Goal: Task Accomplishment & Management: Manage account settings

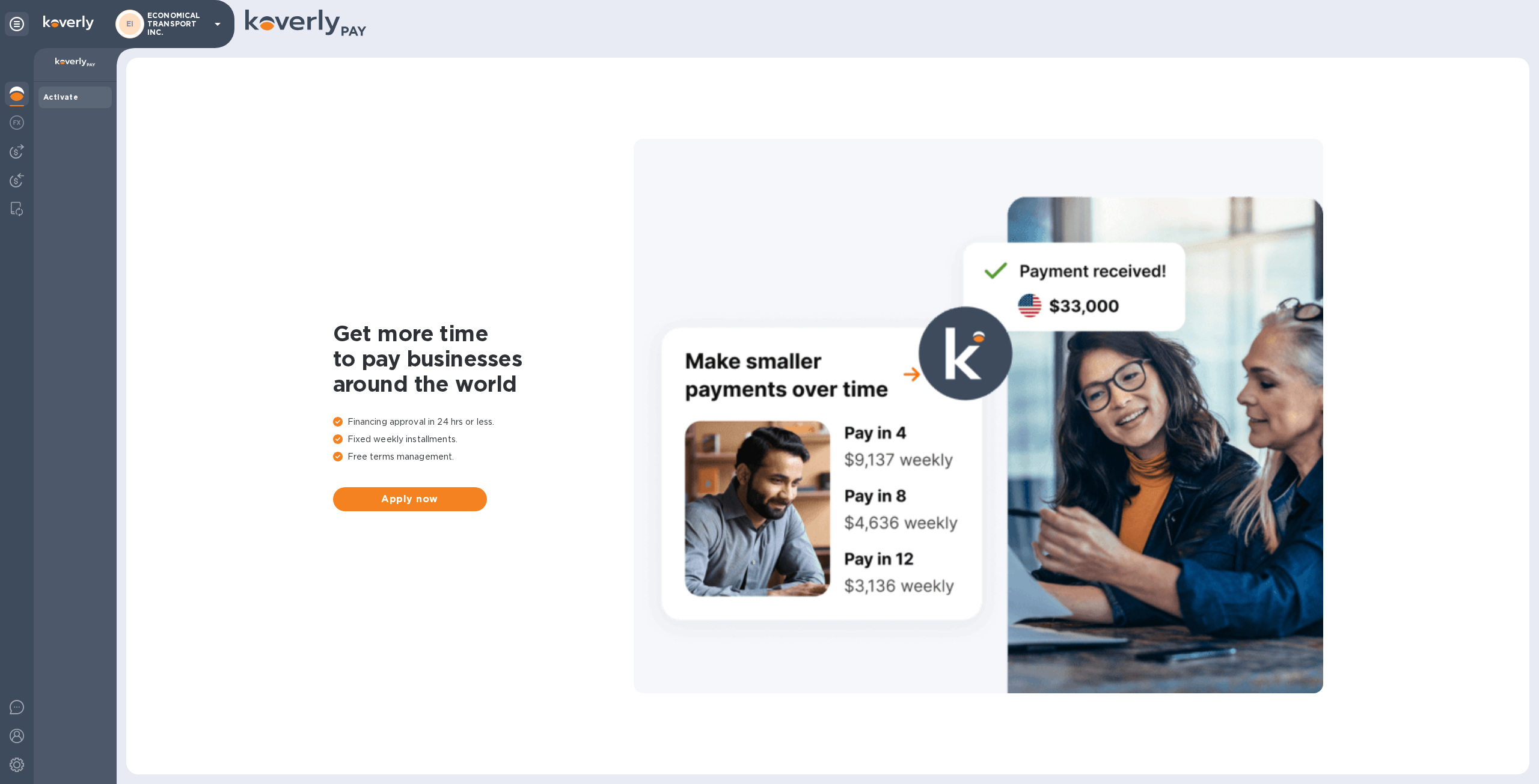
click at [11, 195] on div at bounding box center [17, 416] width 34 height 736
click at [19, 205] on img at bounding box center [17, 209] width 12 height 15
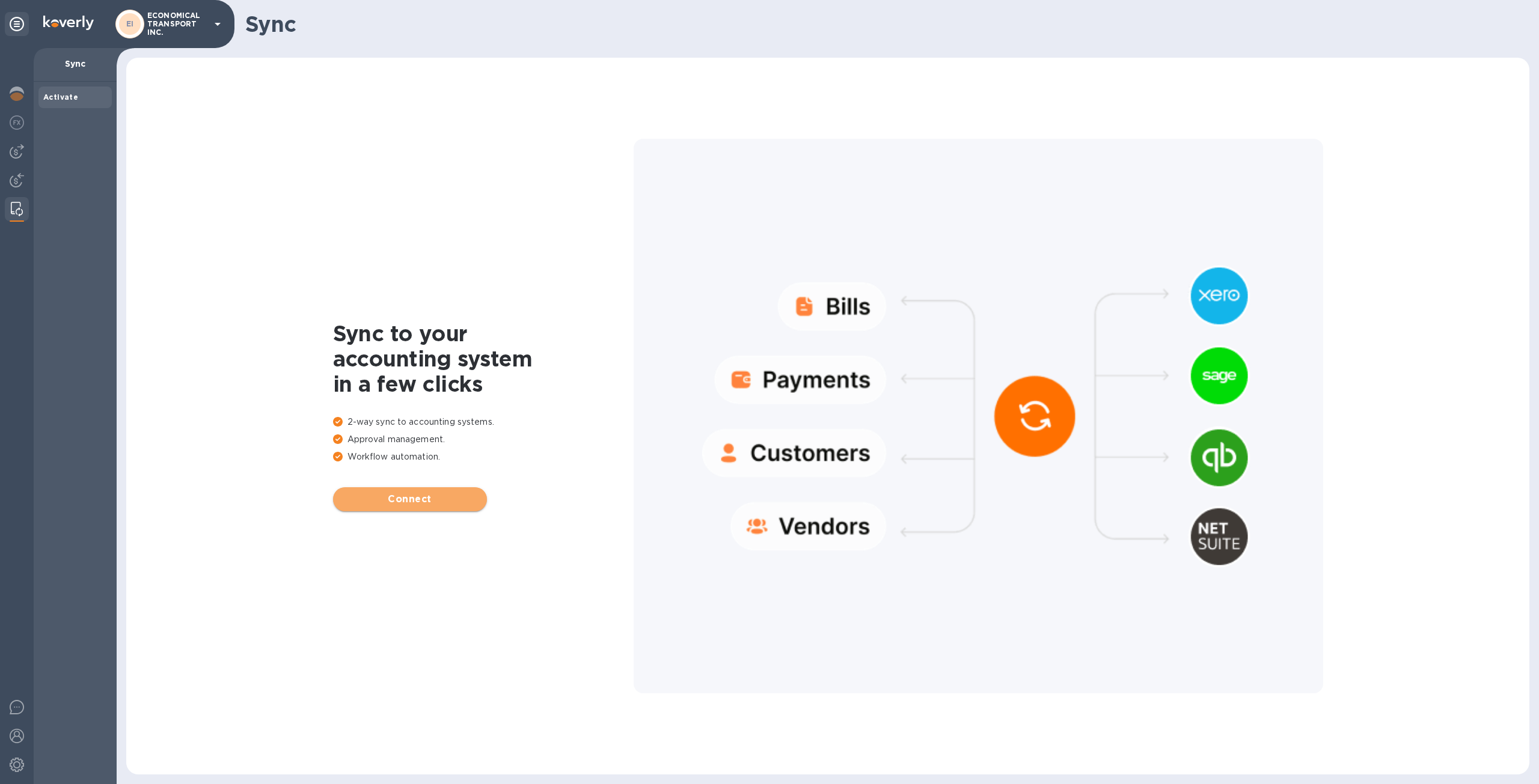
click at [418, 493] on span "Connect" at bounding box center [410, 499] width 135 height 15
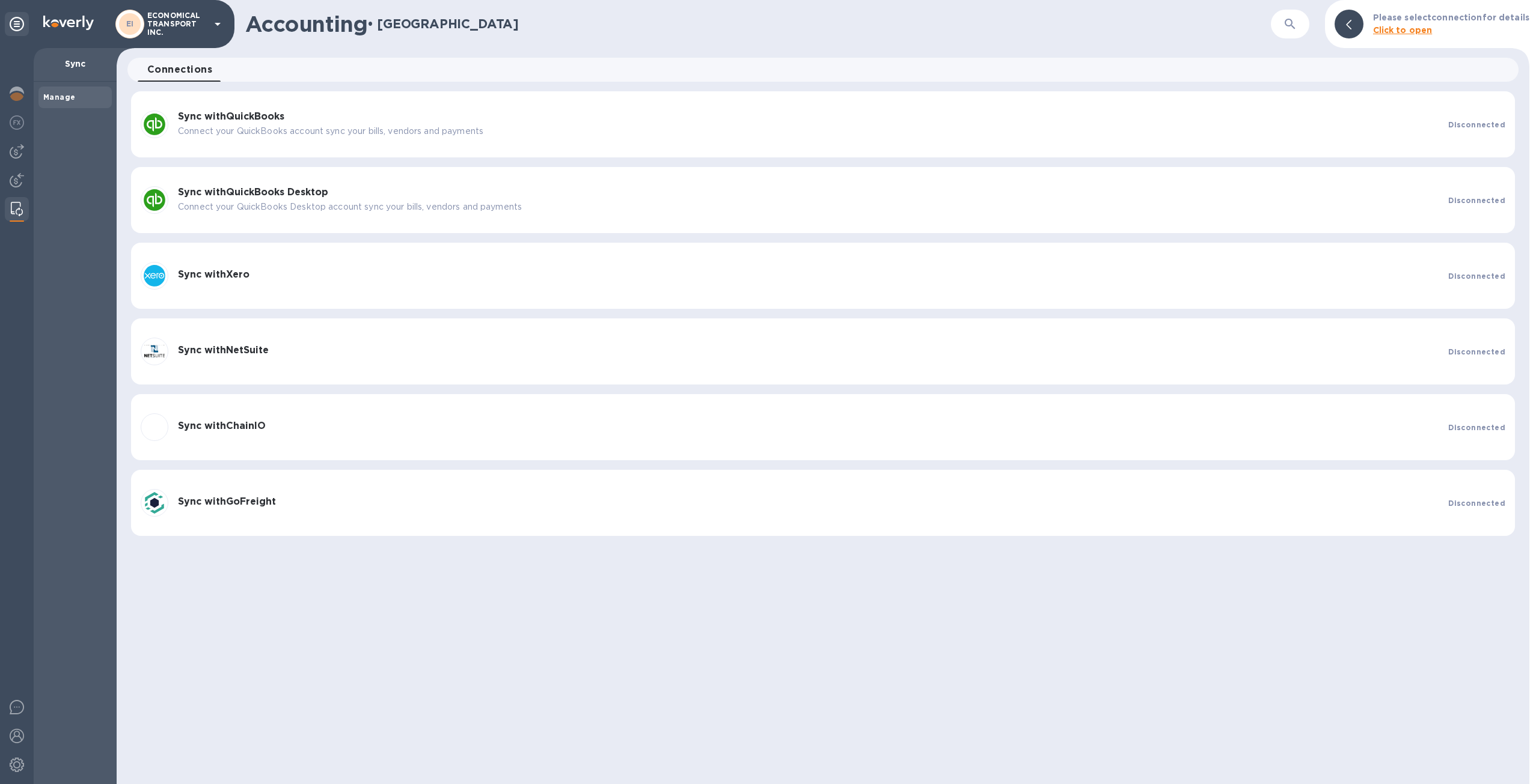
click at [842, 120] on h3 "Sync with QuickBooks" at bounding box center [808, 117] width 1260 height 11
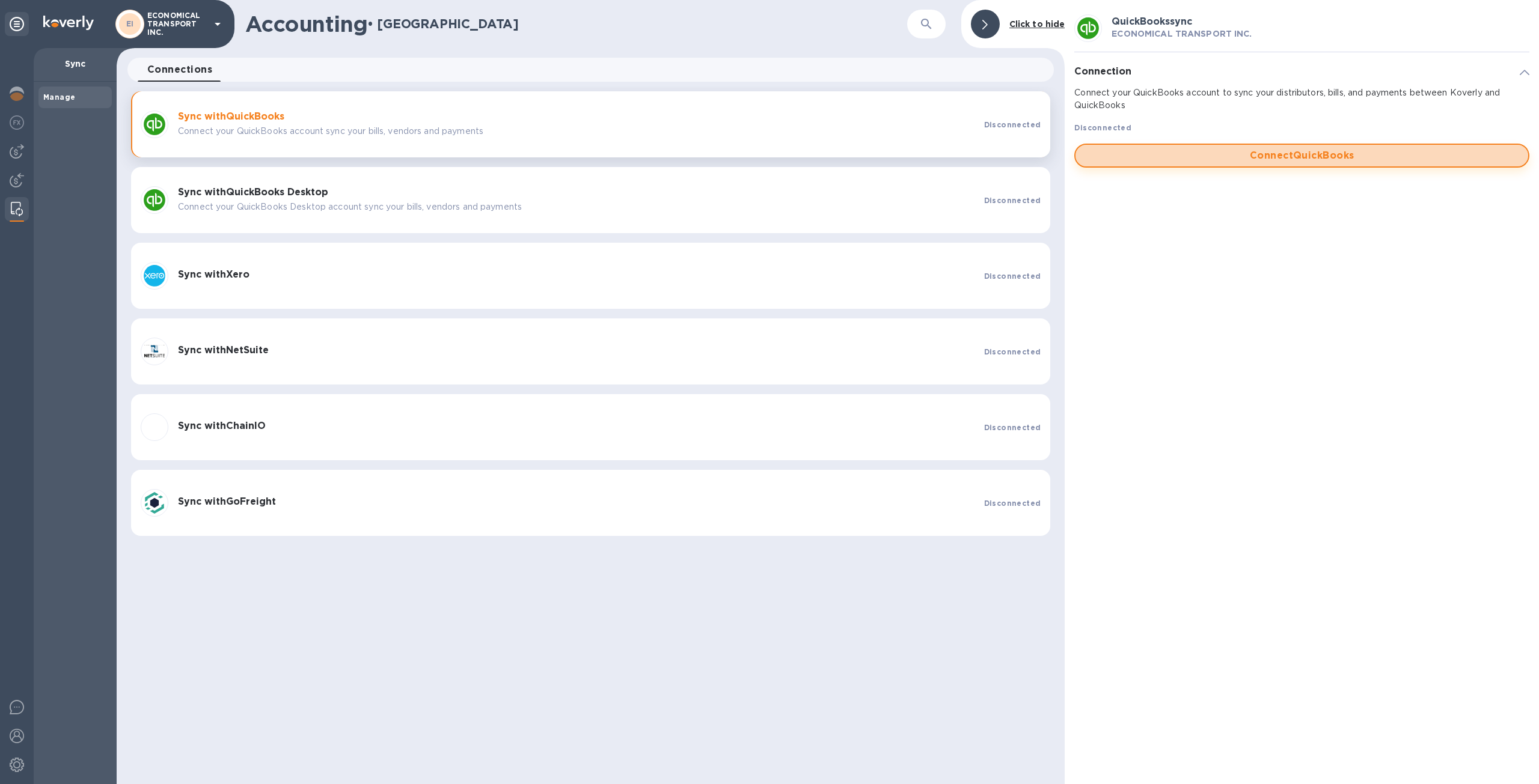
click at [1242, 158] on span "Connect QuickBooks" at bounding box center [1301, 156] width 434 height 15
click at [1244, 158] on span "Connect QuickBooks" at bounding box center [1301, 156] width 434 height 15
click at [10, 175] on img at bounding box center [17, 180] width 15 height 15
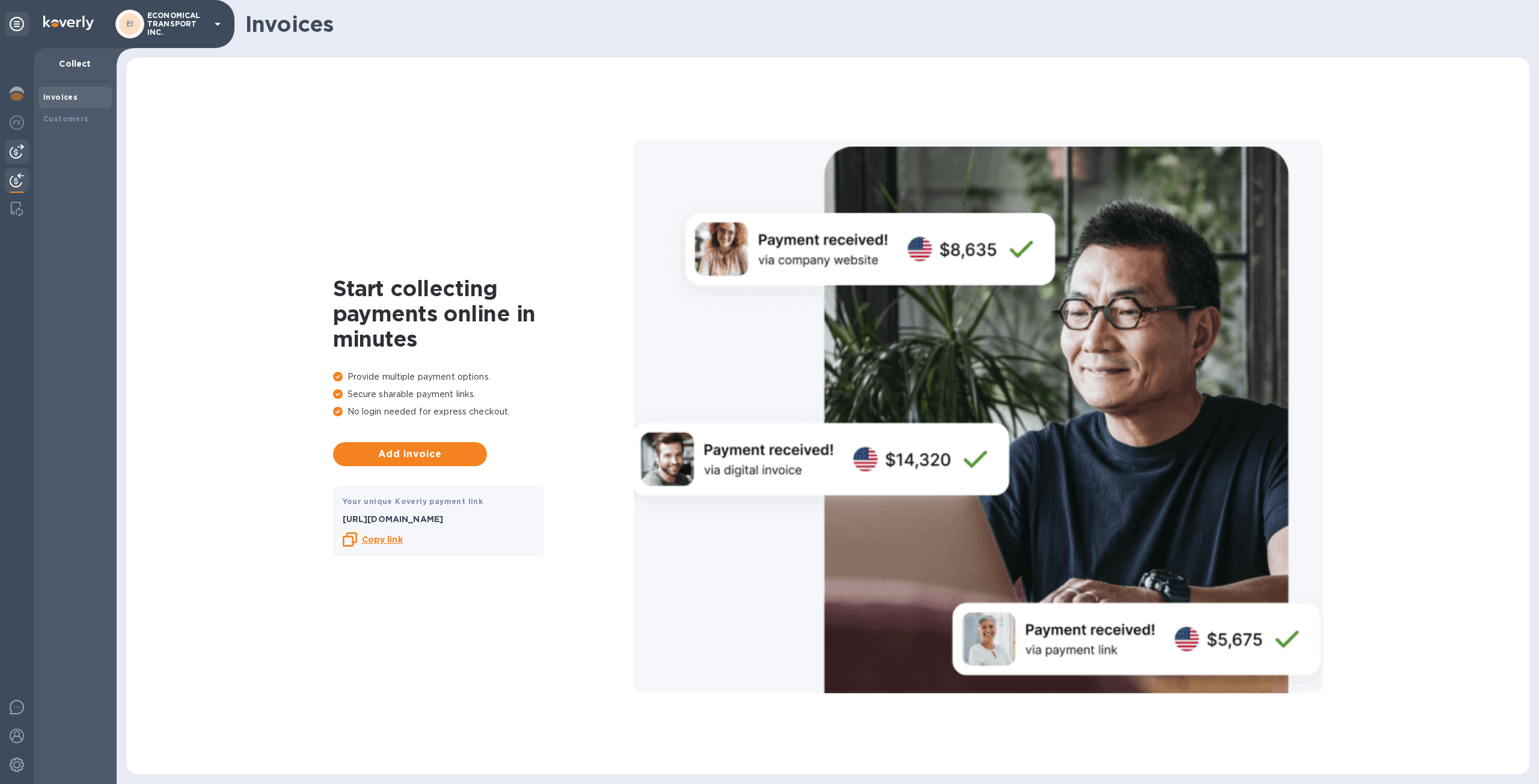
click at [20, 152] on img at bounding box center [17, 152] width 15 height 15
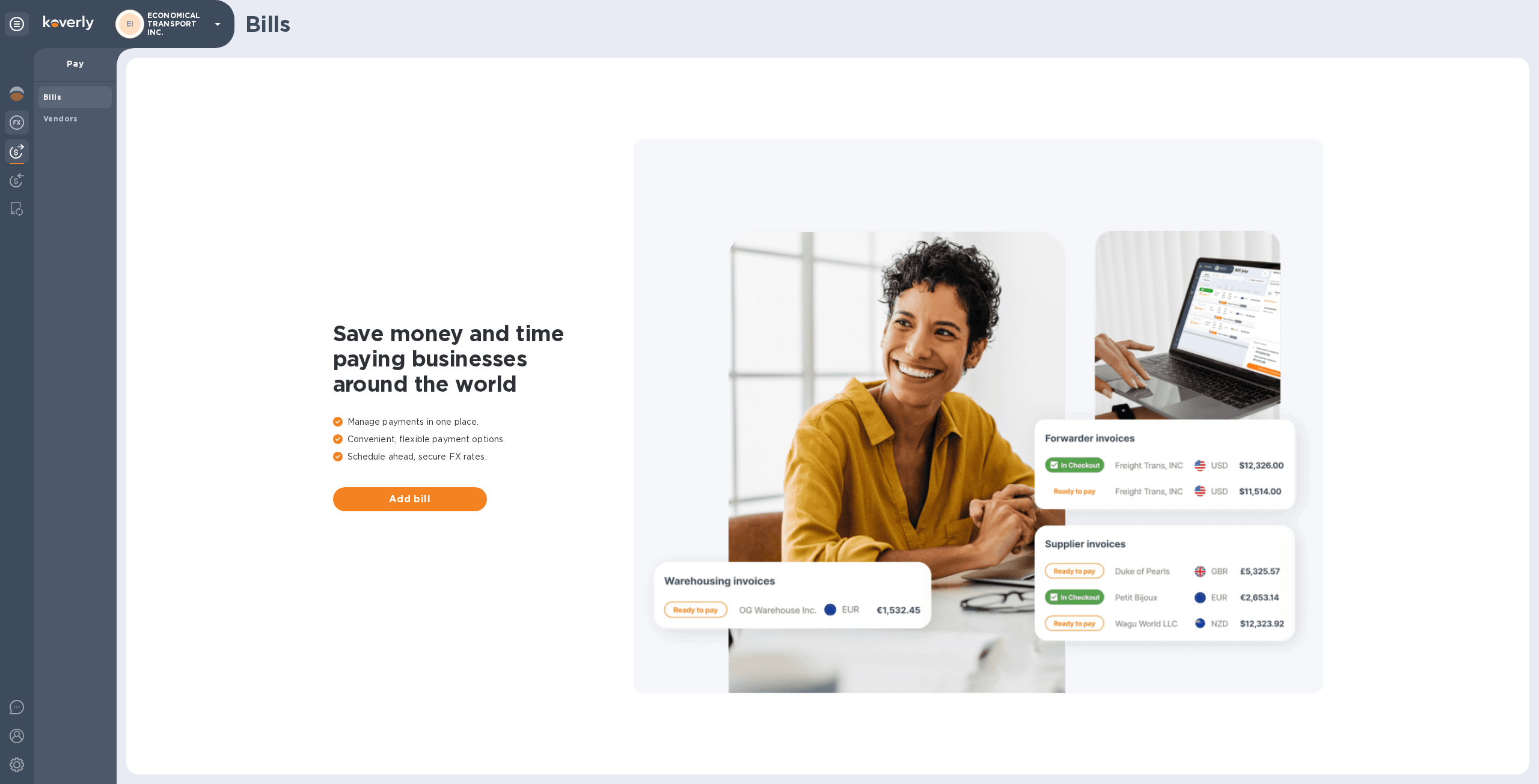
click at [23, 124] on img at bounding box center [17, 123] width 15 height 15
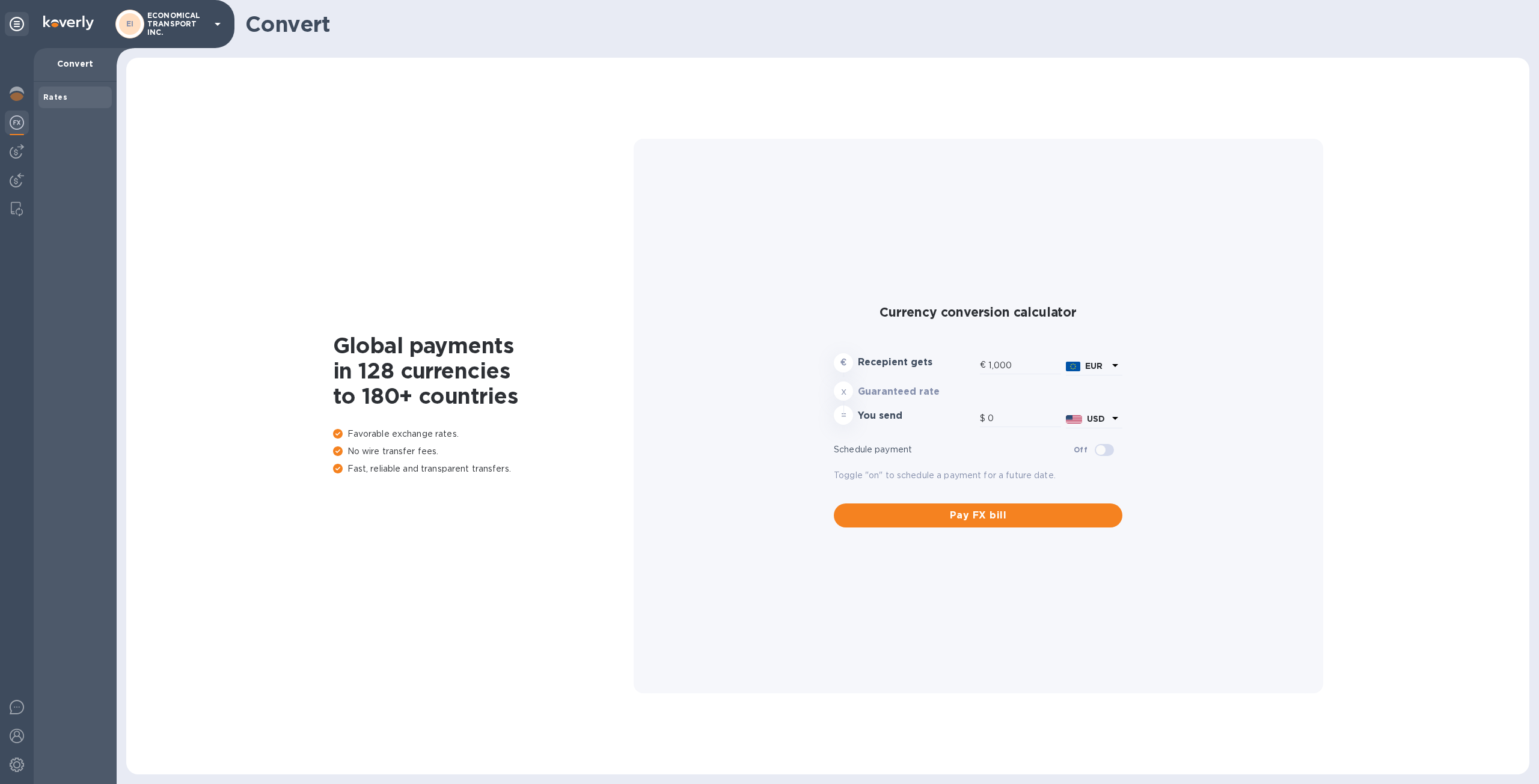
type input "1,192.26"
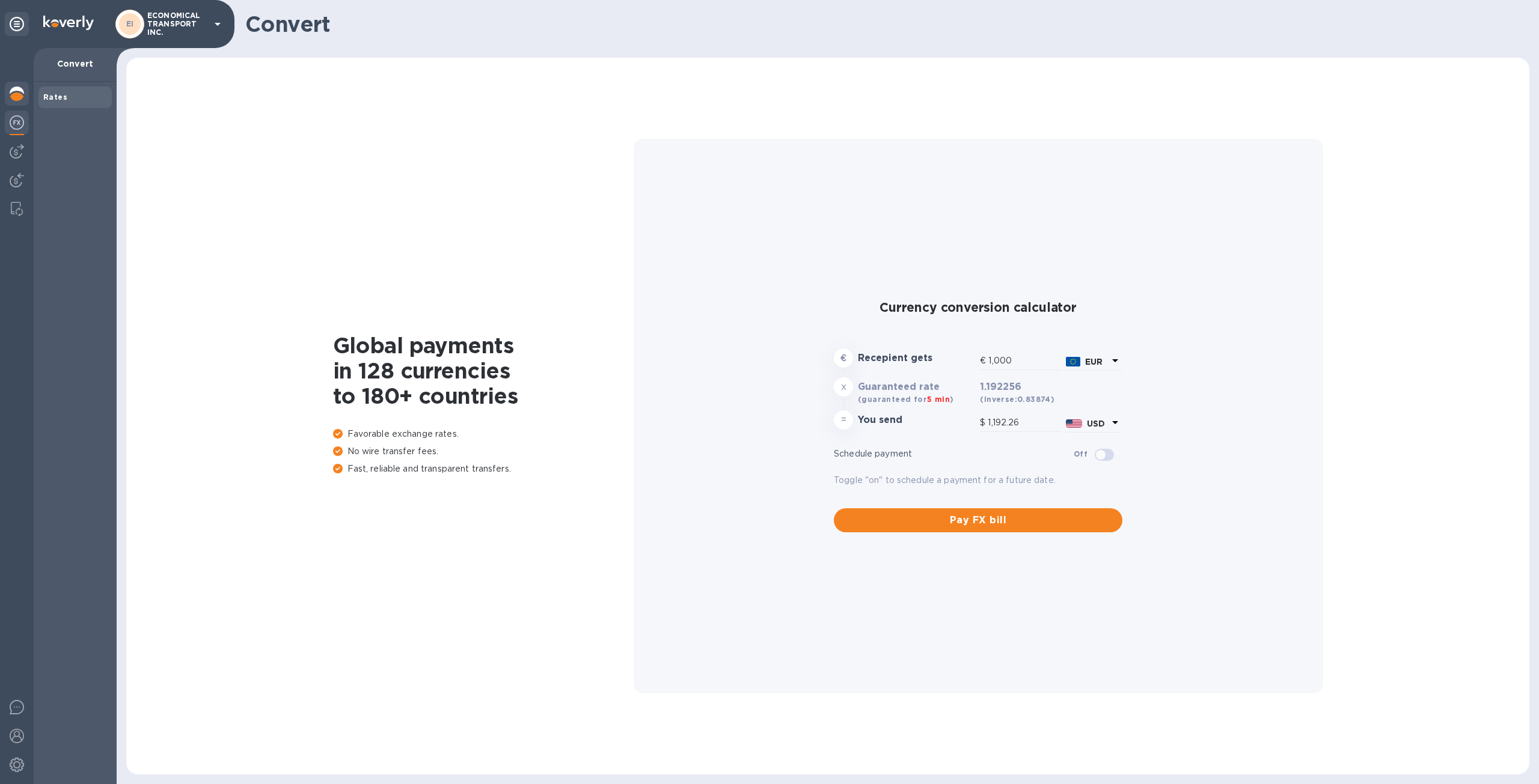
click at [12, 91] on img at bounding box center [17, 94] width 15 height 15
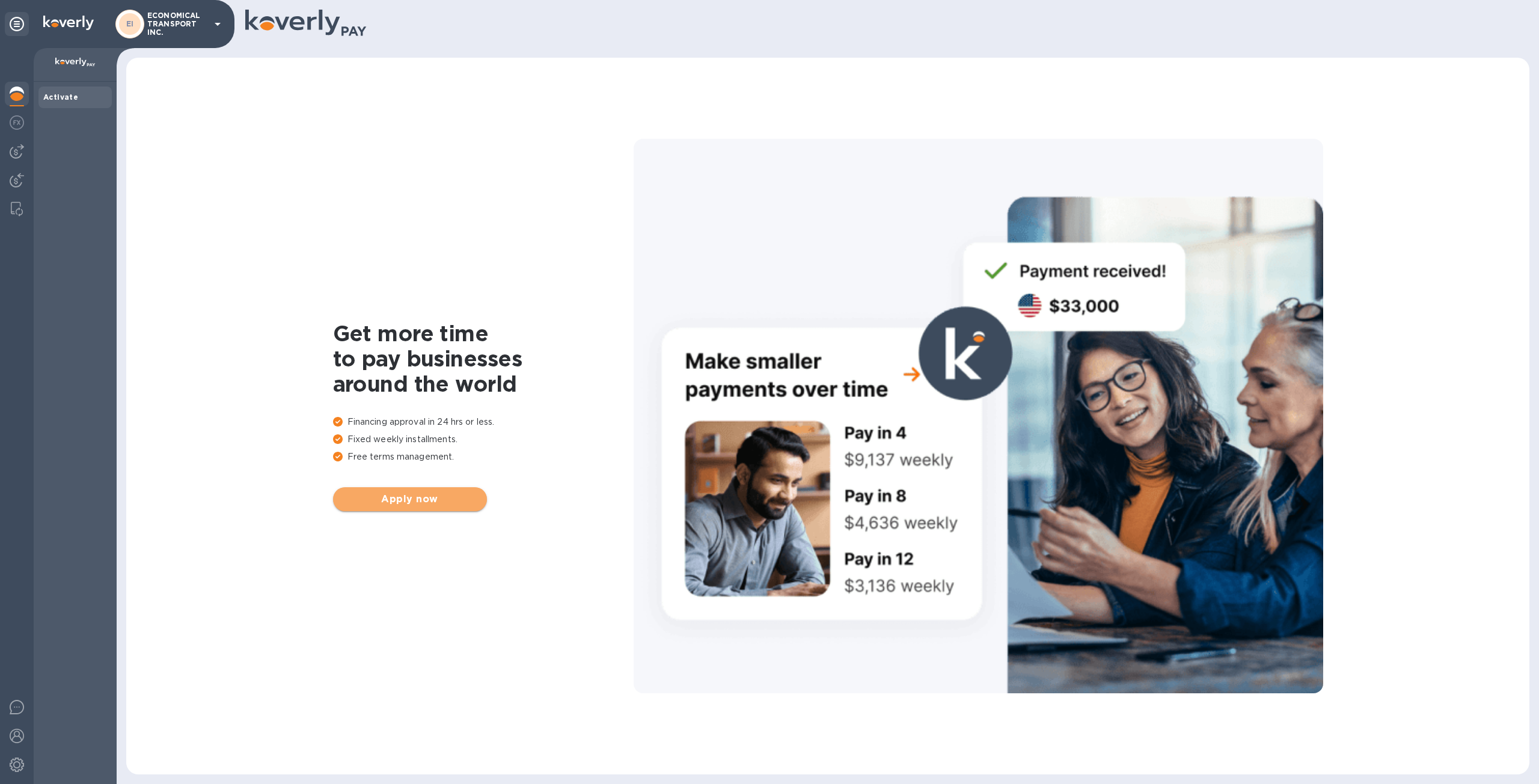
click at [443, 505] on button "Apply now" at bounding box center [410, 499] width 154 height 24
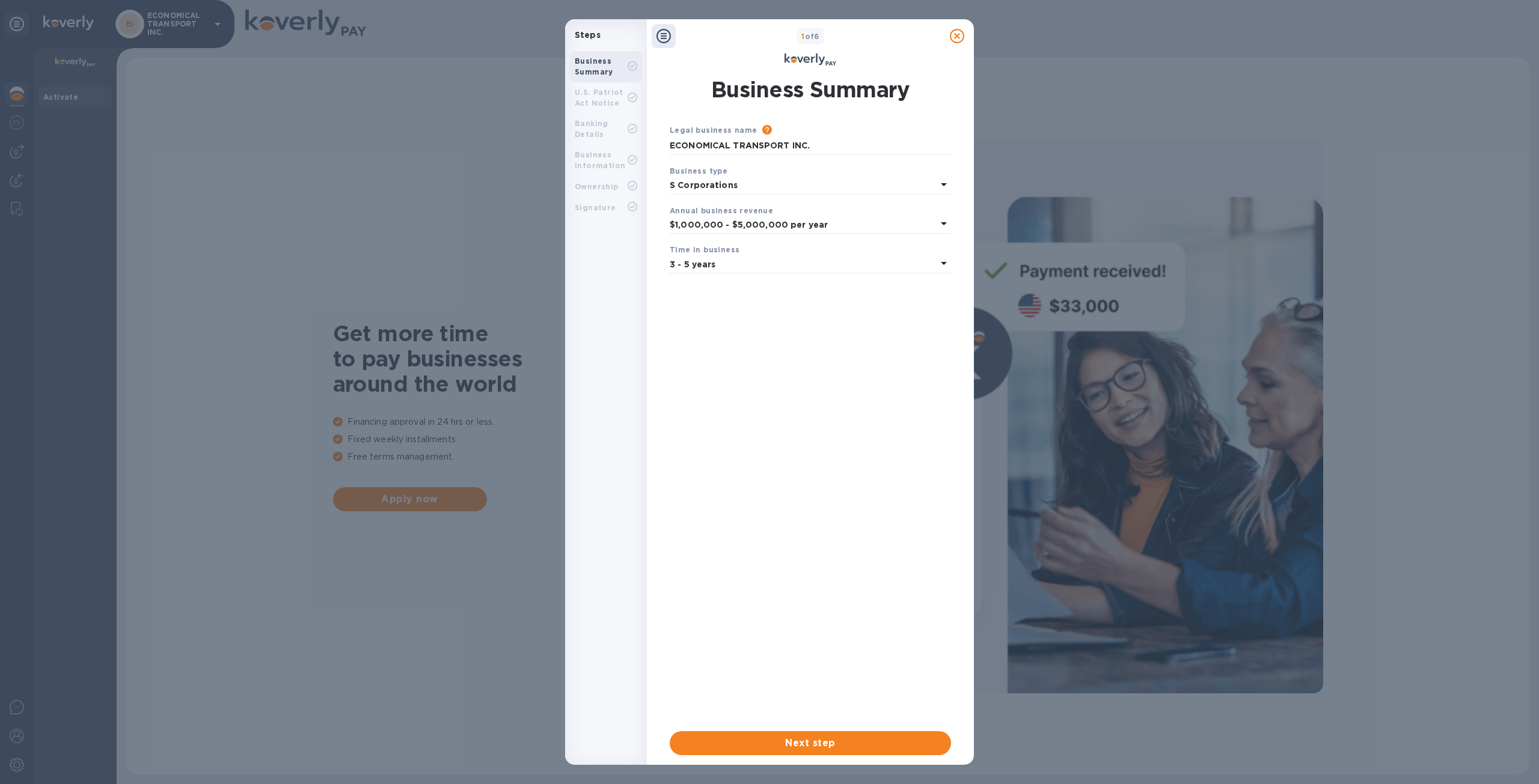
click at [596, 88] on div "U.S. Patriot Act Notice" at bounding box center [600, 98] width 53 height 22
click at [597, 89] on b "U.S. Patriot Act Notice" at bounding box center [599, 97] width 49 height 20
click at [598, 104] on b "U.S. Patriot Act Notice" at bounding box center [599, 97] width 49 height 20
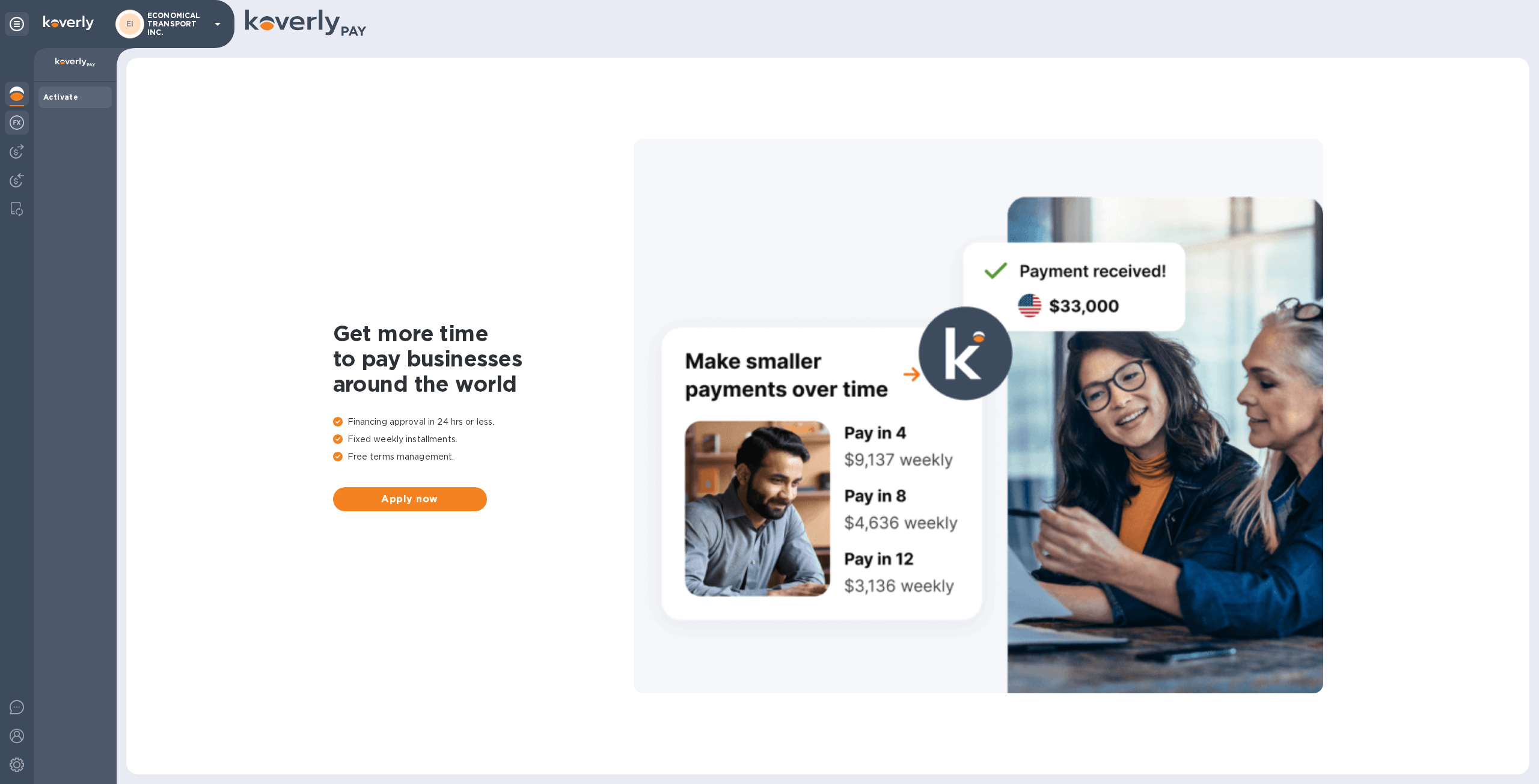
click at [17, 128] on img at bounding box center [17, 123] width 15 height 15
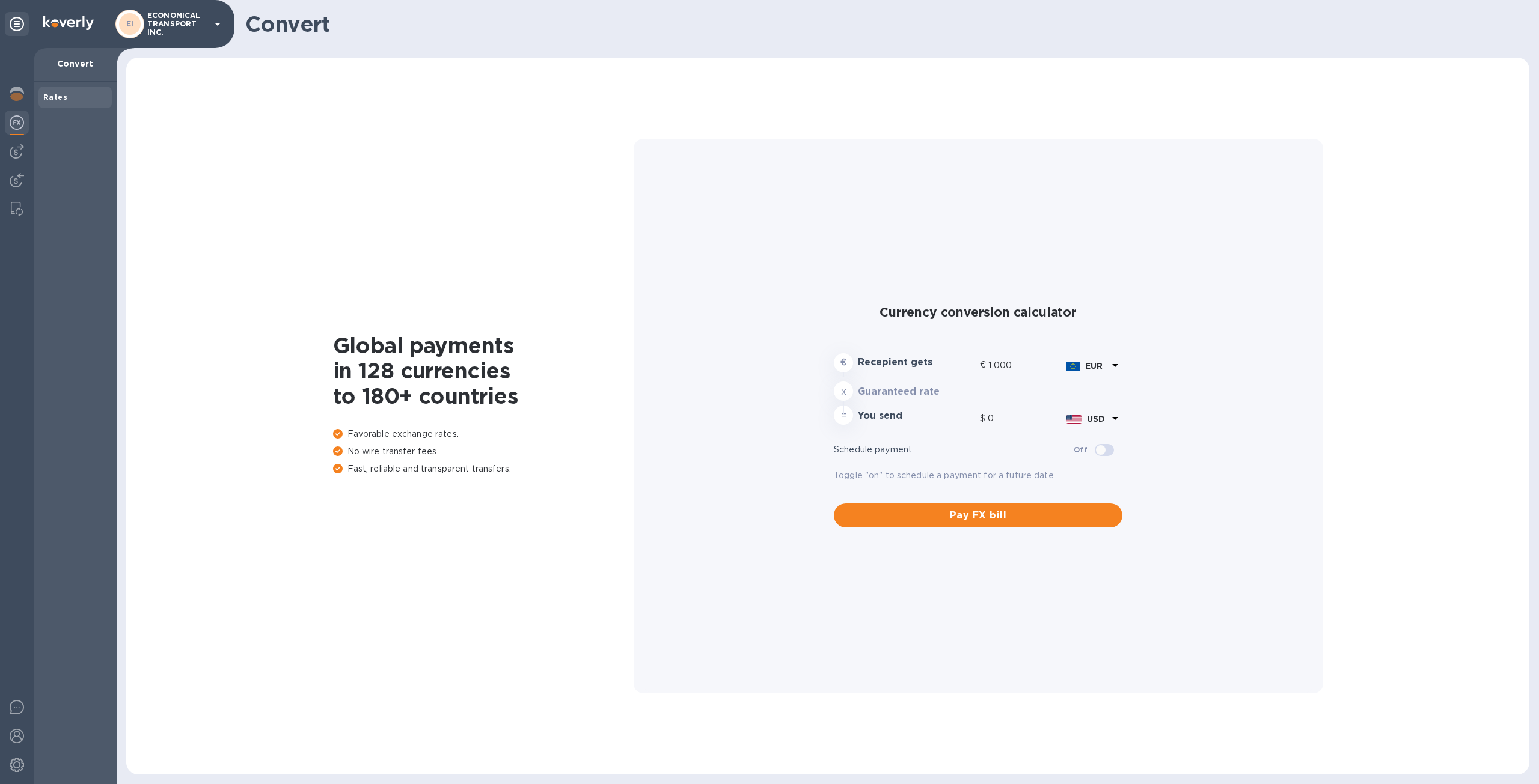
type input "1,192.26"
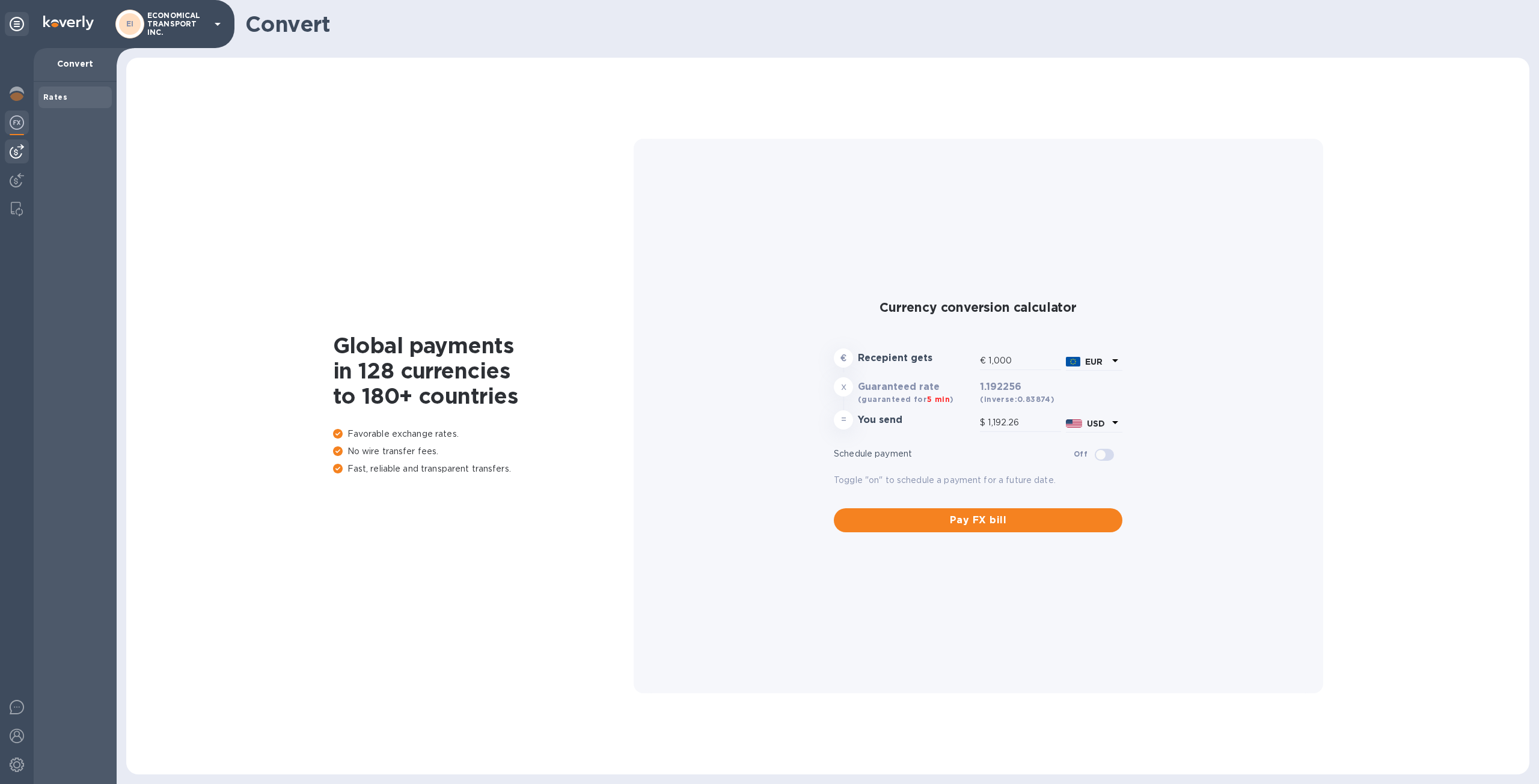
click at [21, 155] on img at bounding box center [17, 152] width 15 height 15
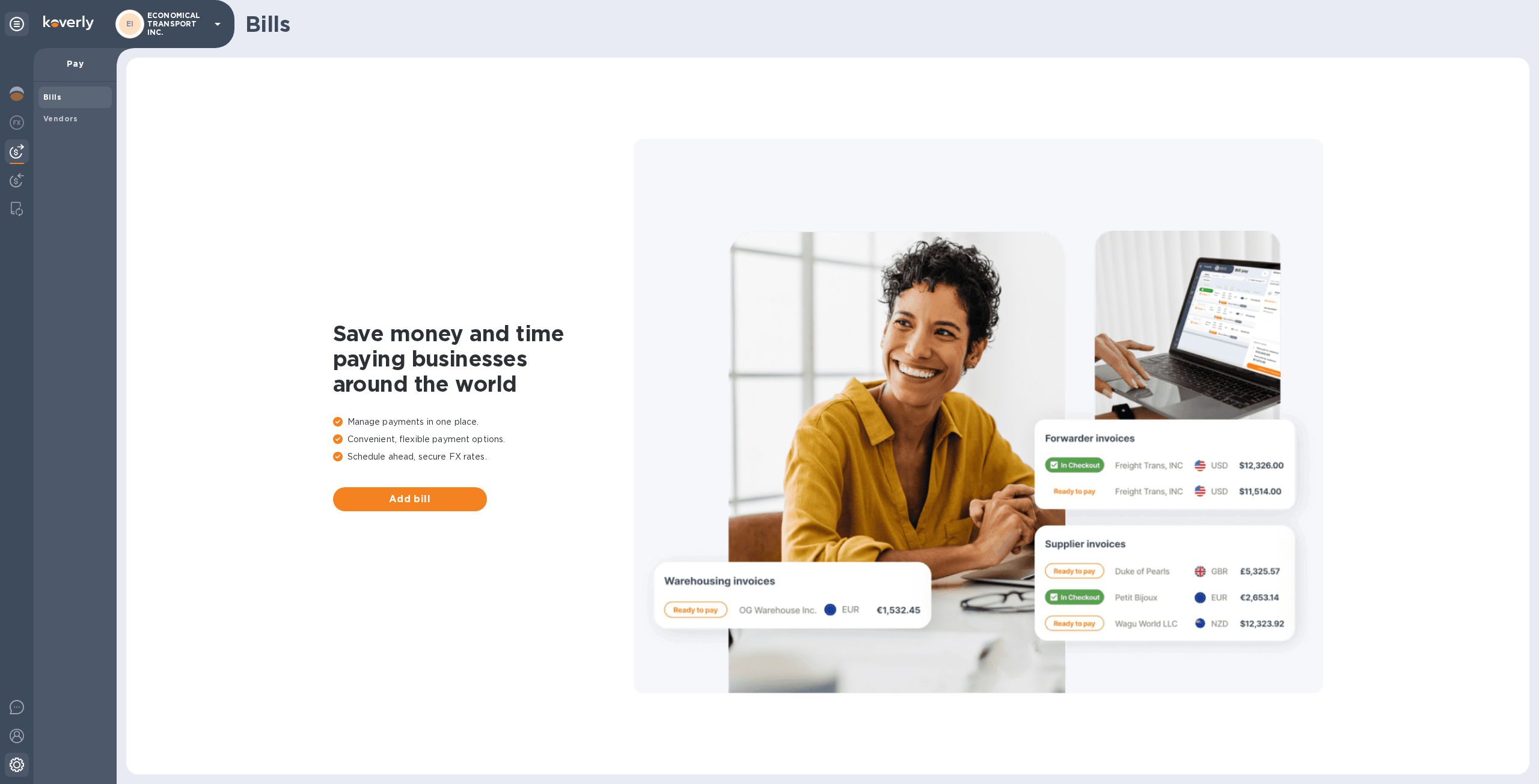
click at [18, 772] on div at bounding box center [17, 766] width 24 height 27
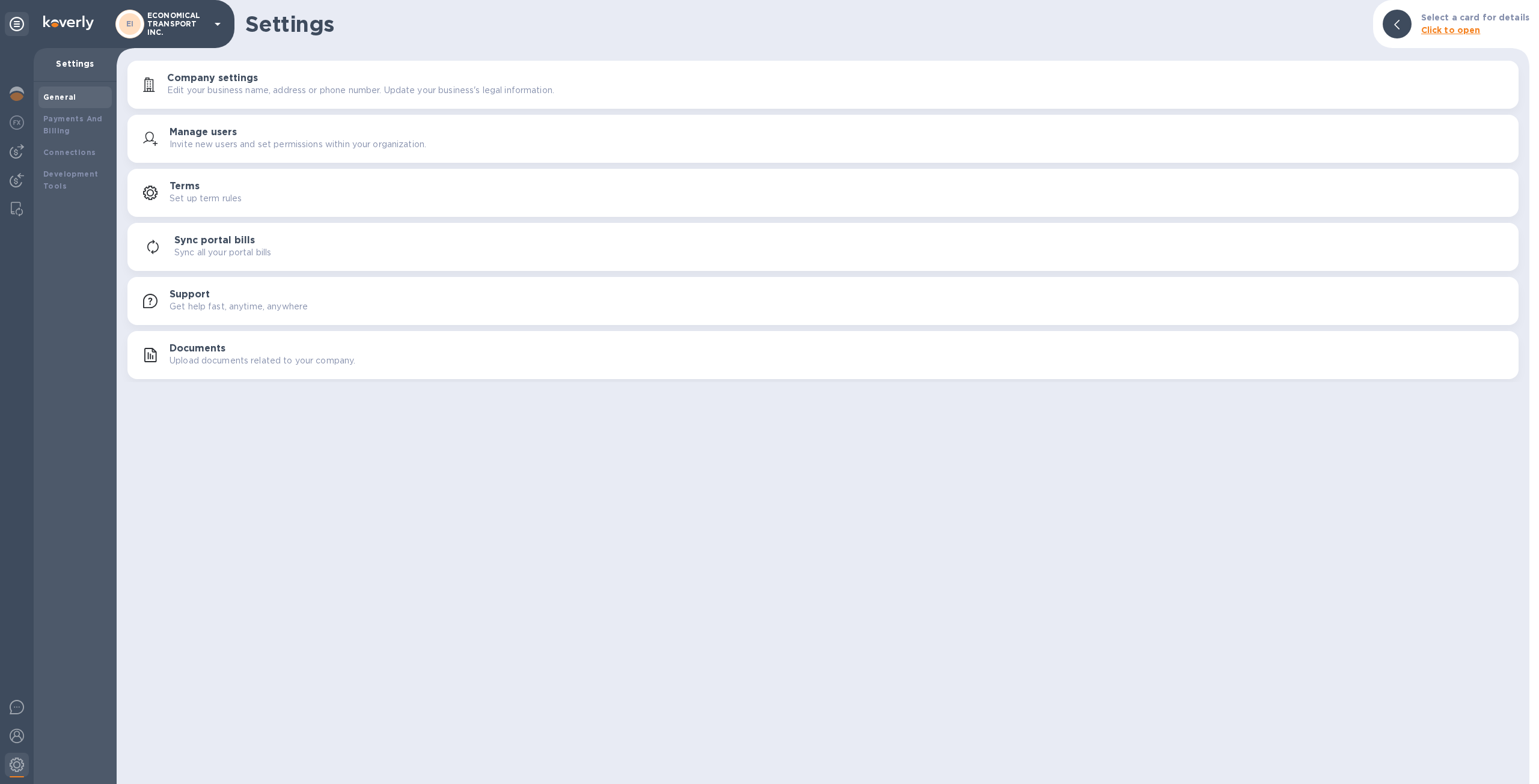
click at [302, 251] on div "Sync all your portal bills" at bounding box center [841, 253] width 1335 height 13
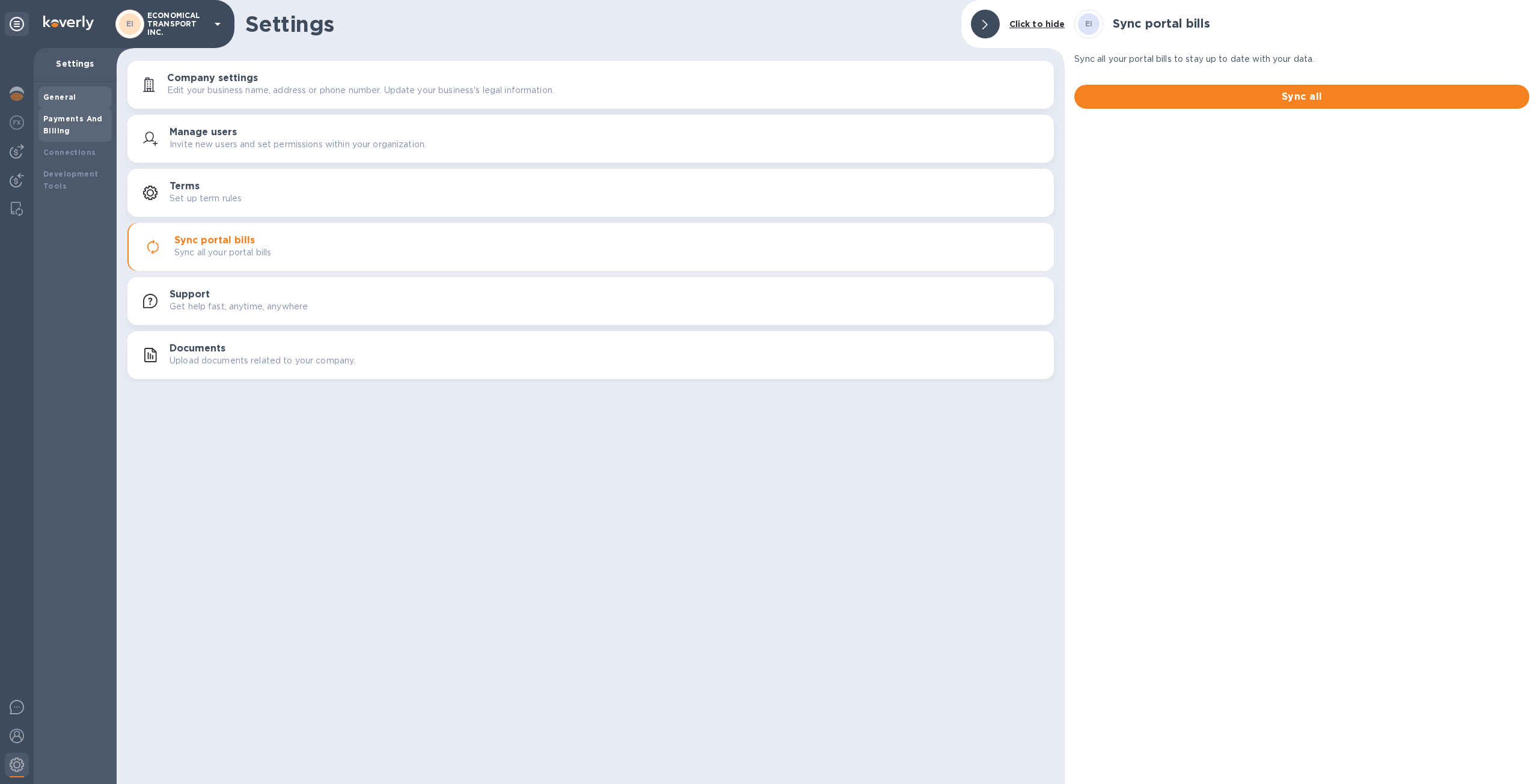
click at [84, 123] on div "Payments And Billing" at bounding box center [75, 125] width 63 height 24
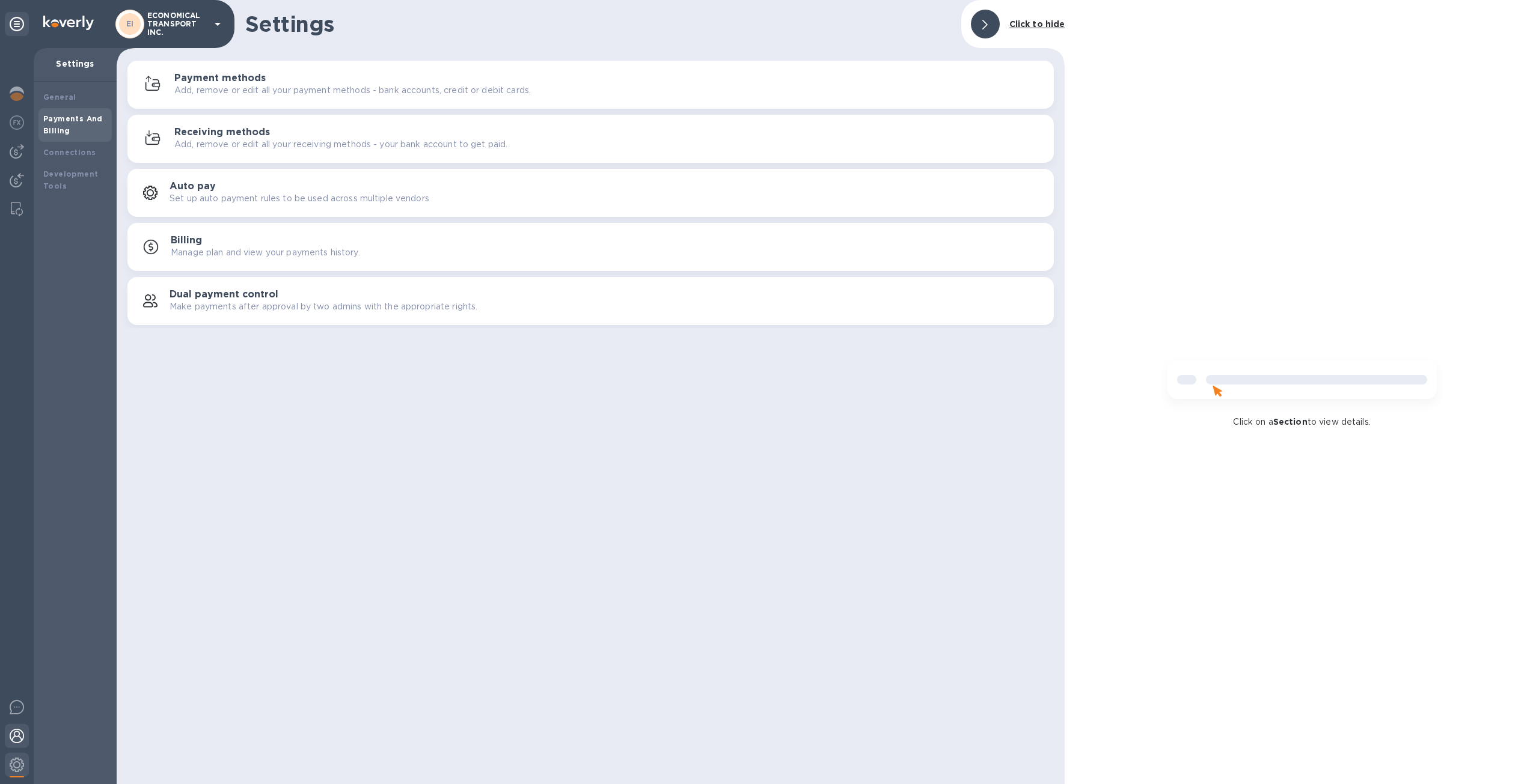
click at [27, 742] on div at bounding box center [17, 737] width 24 height 27
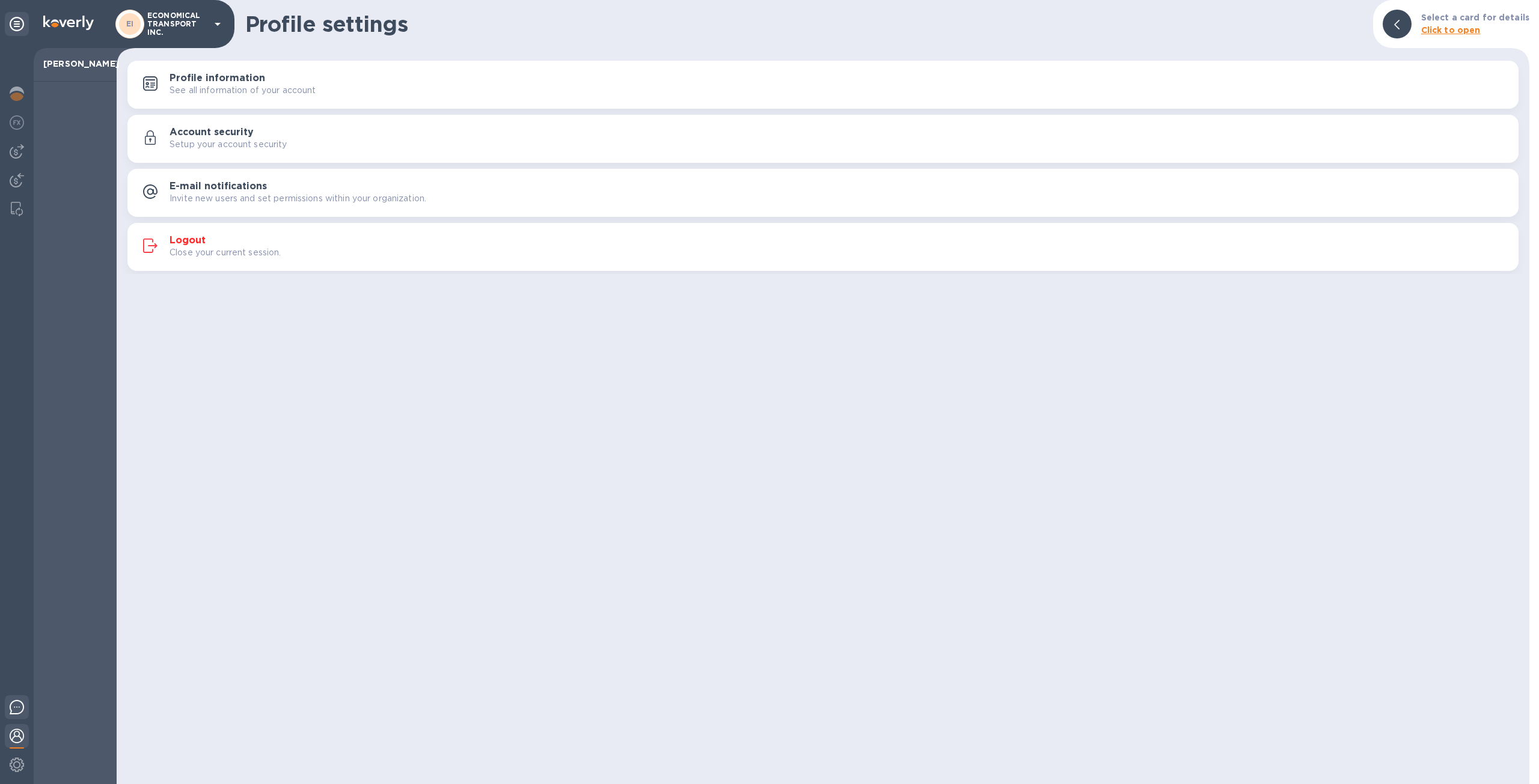
click at [17, 711] on img at bounding box center [17, 707] width 15 height 15
click at [622, 565] on div "Profile settings Select a card for details Click to open Profile information Se…" at bounding box center [823, 392] width 1413 height 784
click at [8, 96] on div at bounding box center [17, 95] width 24 height 27
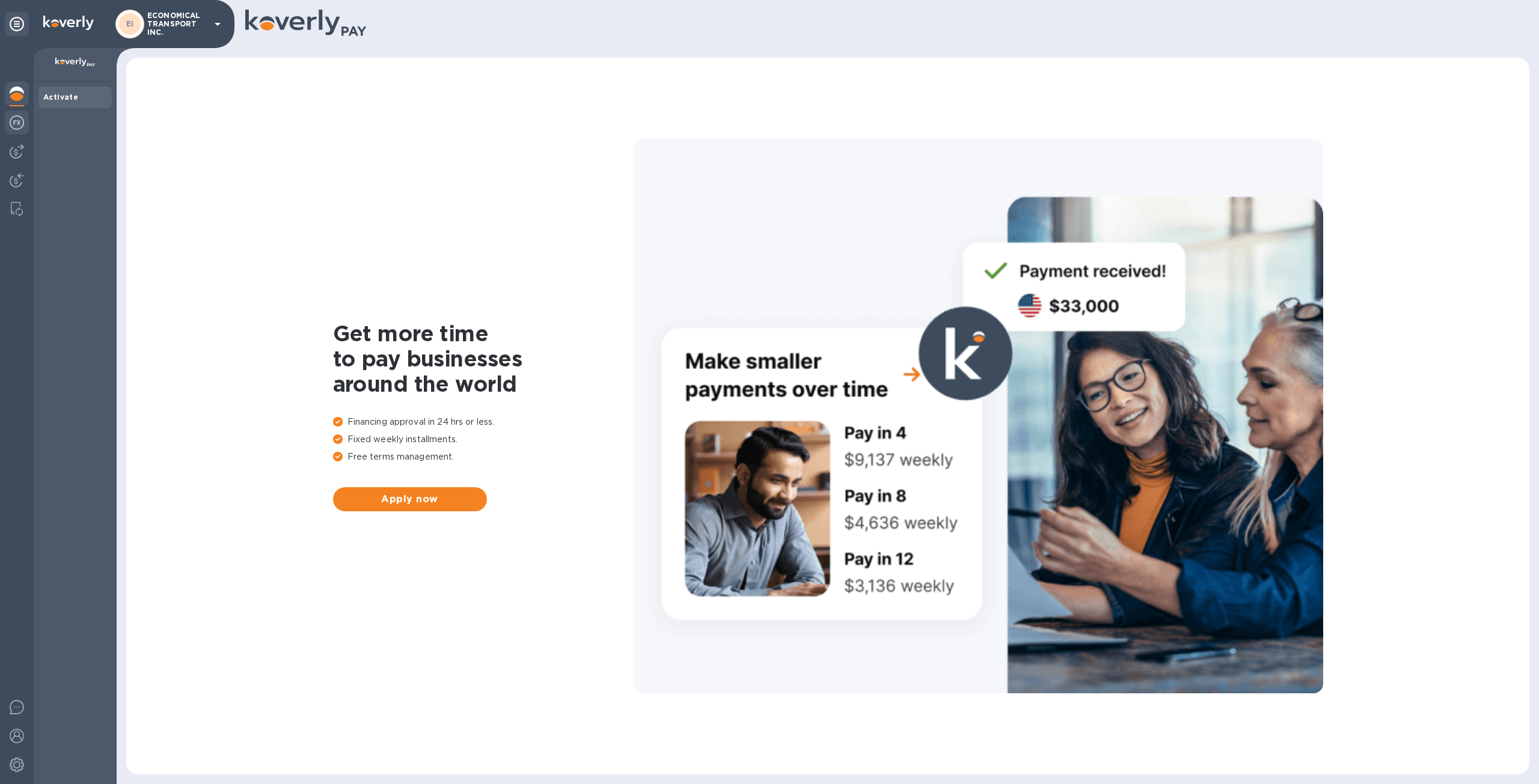
click at [16, 120] on img at bounding box center [17, 123] width 15 height 15
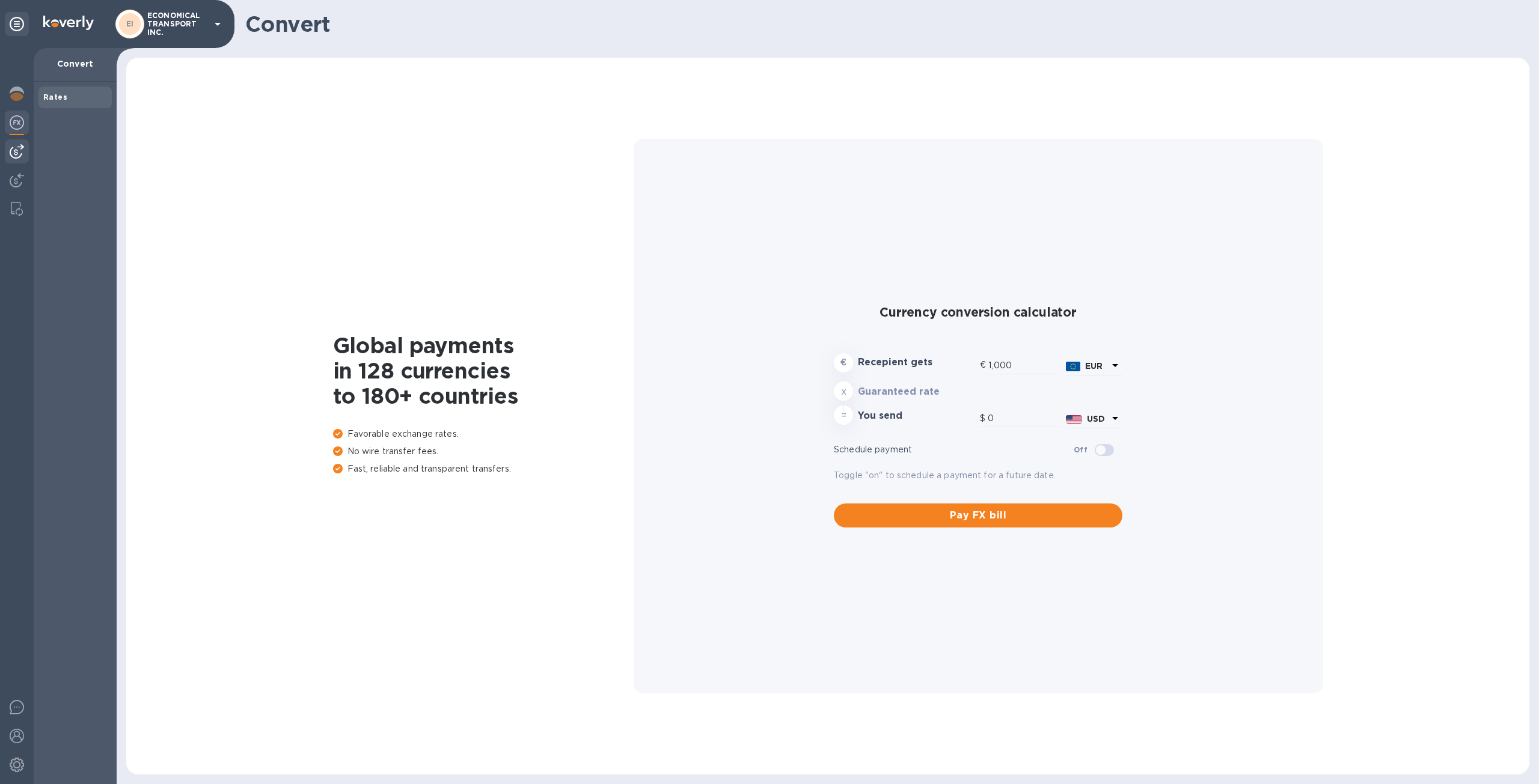
type input "1,192.26"
click at [18, 154] on img at bounding box center [17, 152] width 15 height 15
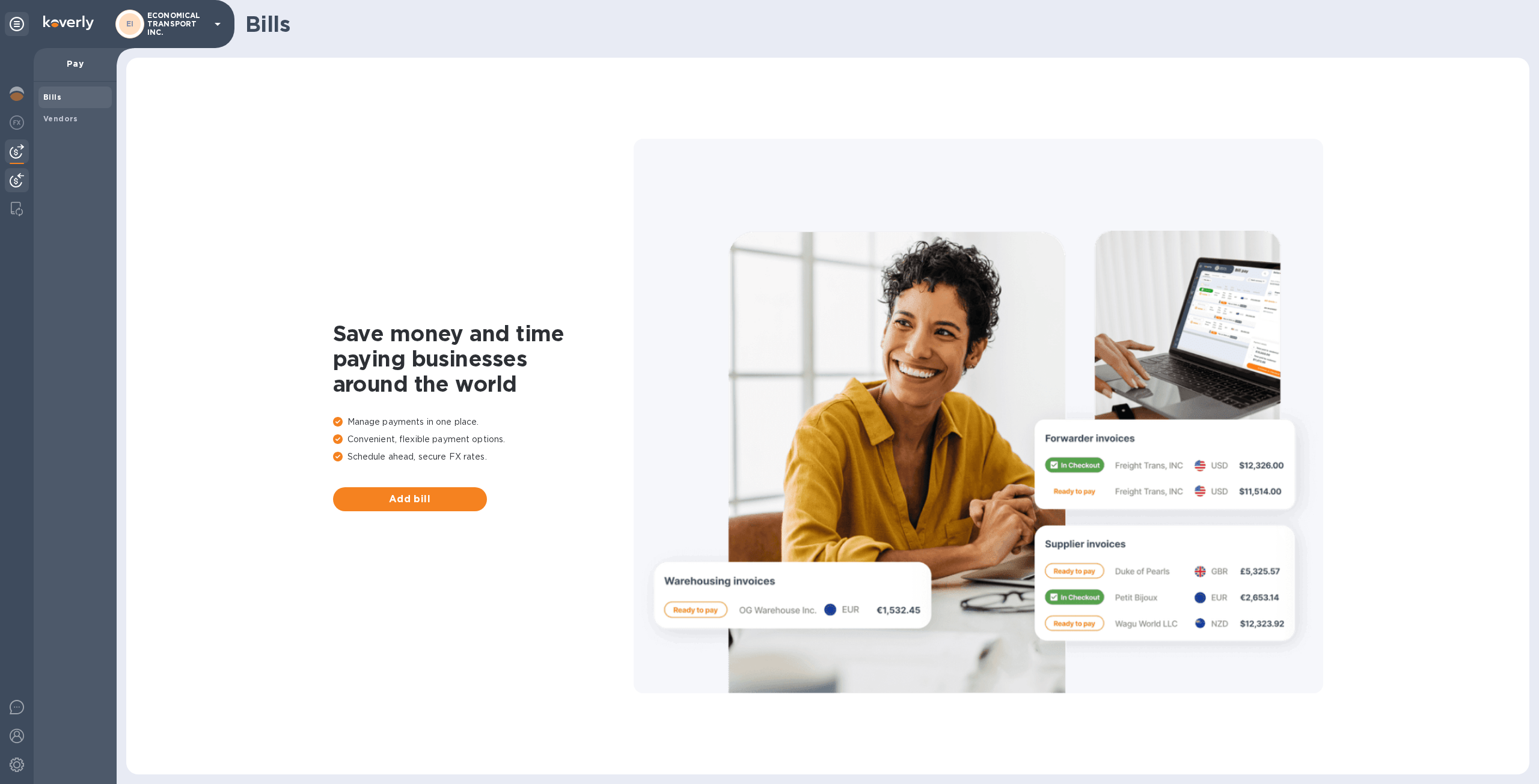
click at [19, 180] on img at bounding box center [17, 180] width 15 height 15
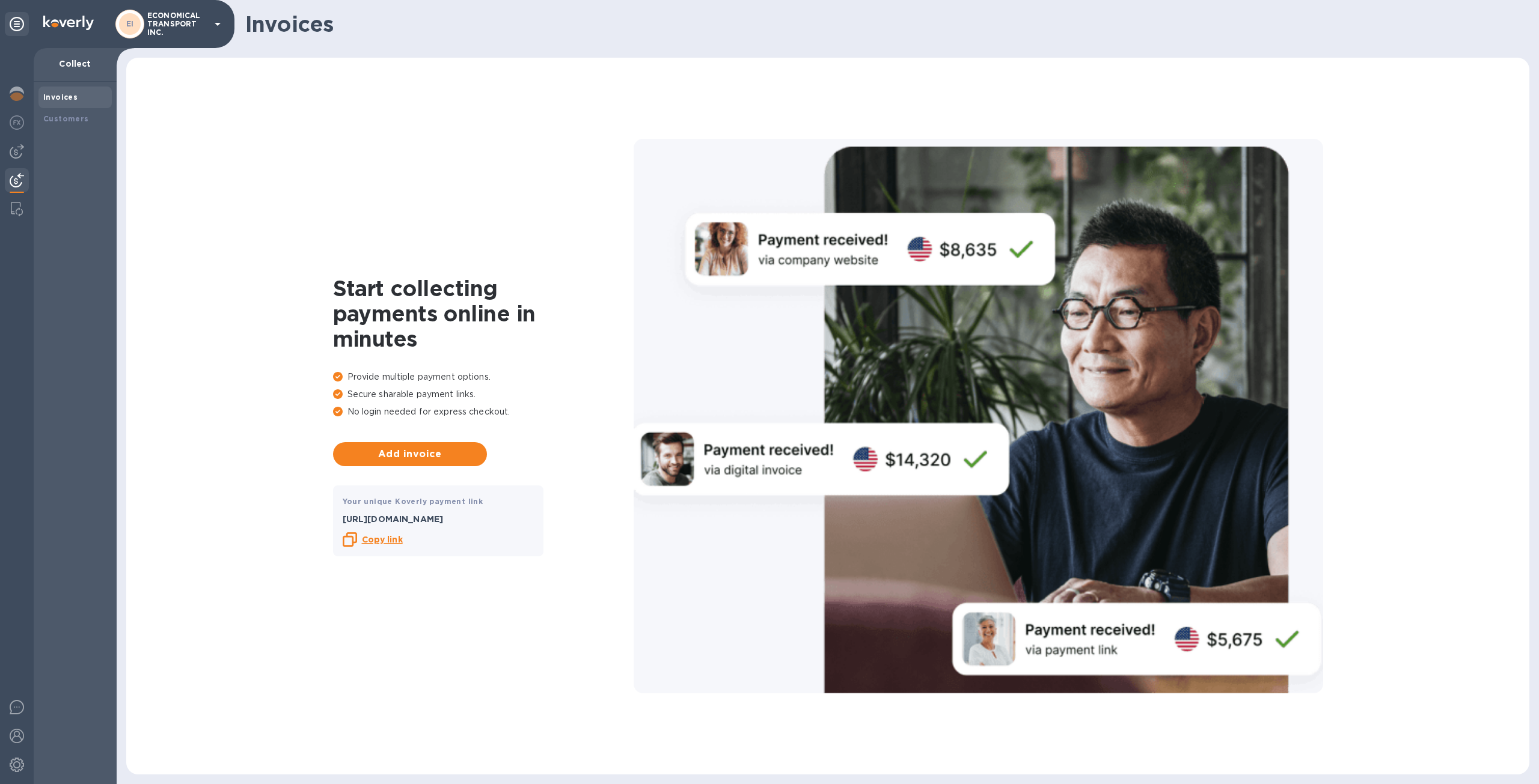
click at [11, 177] on img at bounding box center [17, 180] width 15 height 15
click at [20, 213] on img at bounding box center [17, 209] width 12 height 15
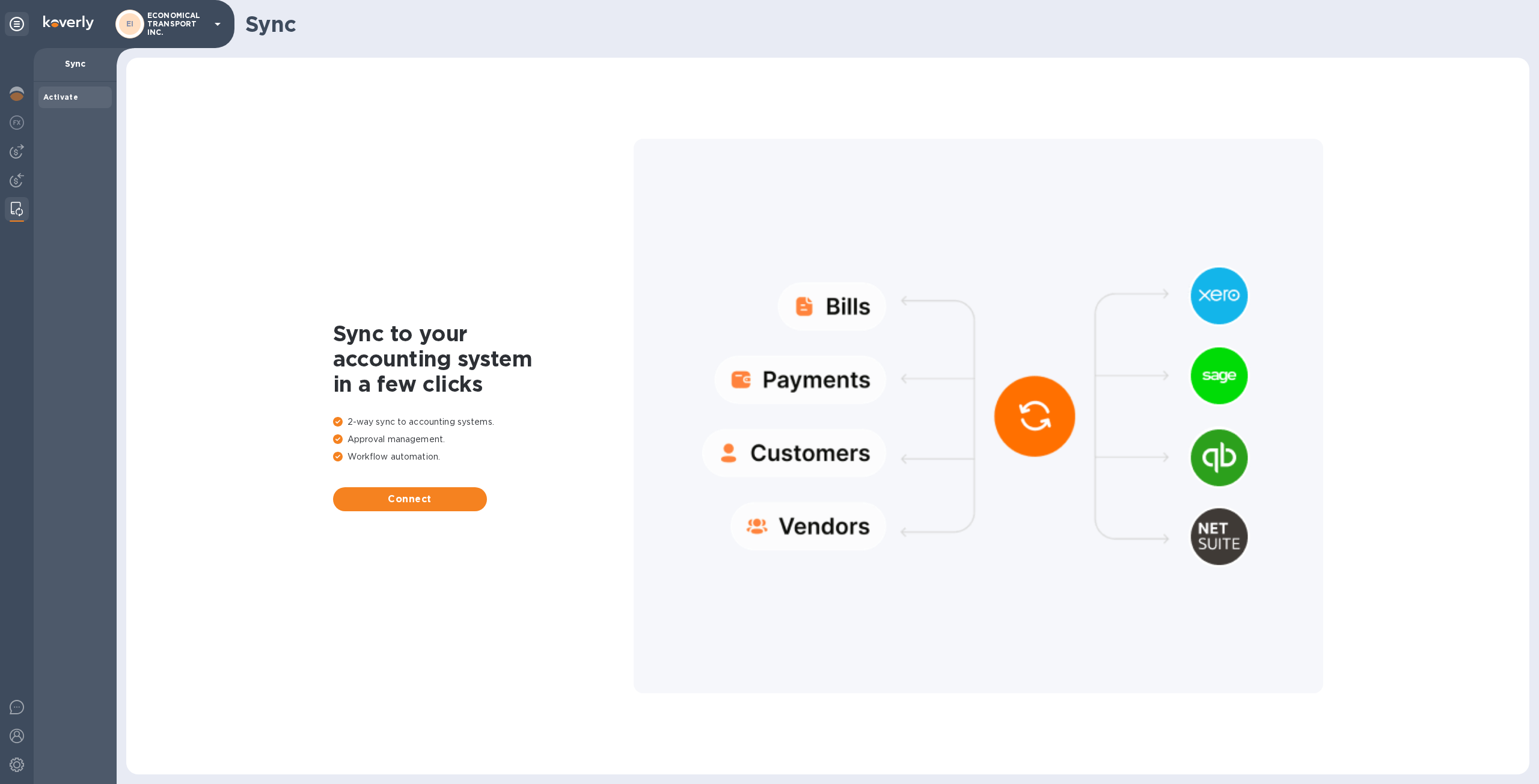
click at [1067, 425] on div at bounding box center [978, 416] width 689 height 554
click at [1060, 418] on div at bounding box center [978, 416] width 689 height 554
